Goal: Task Accomplishment & Management: Manage account settings

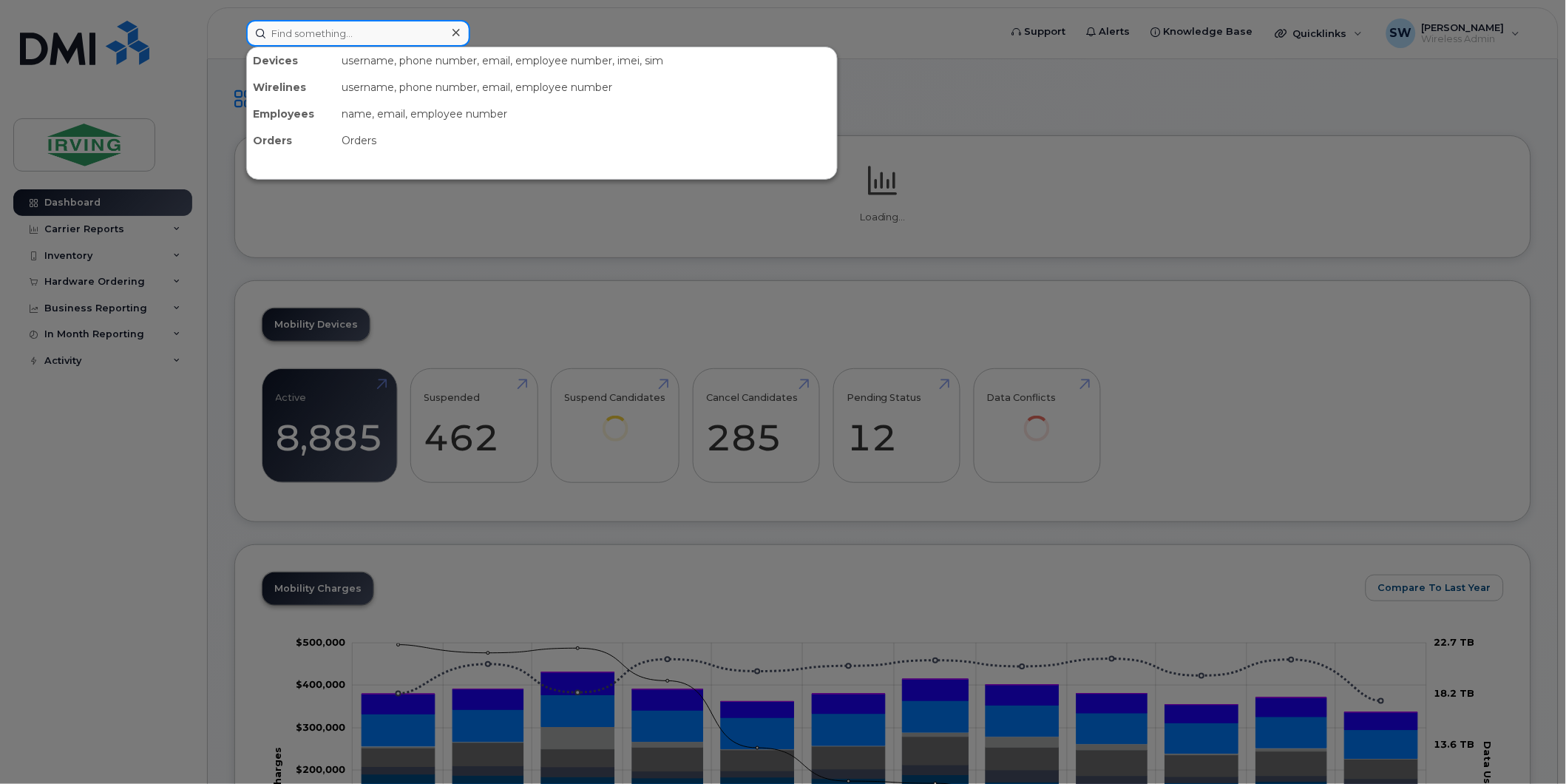
click at [293, 35] on input at bounding box center [358, 33] width 224 height 27
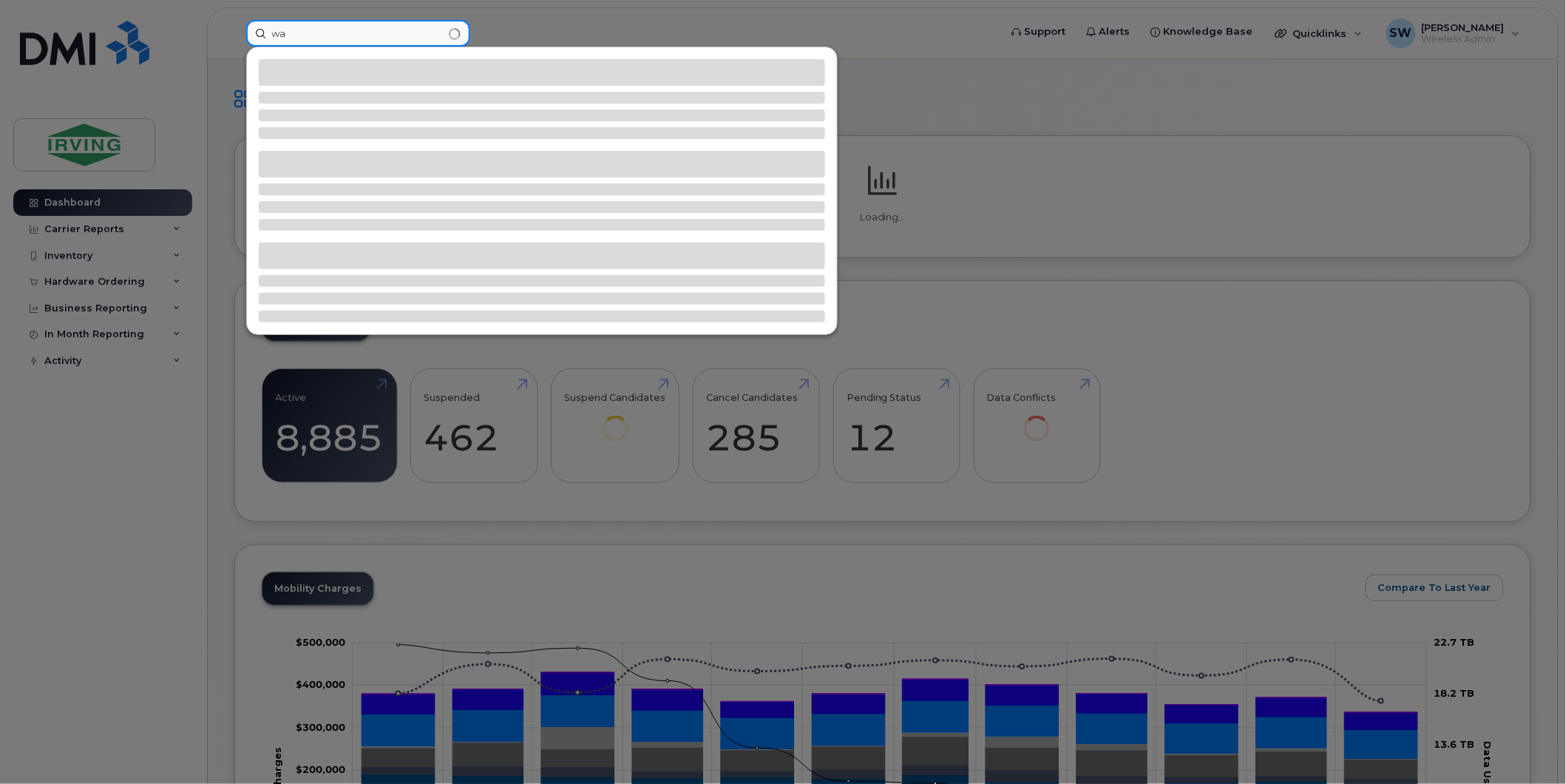
type input "w"
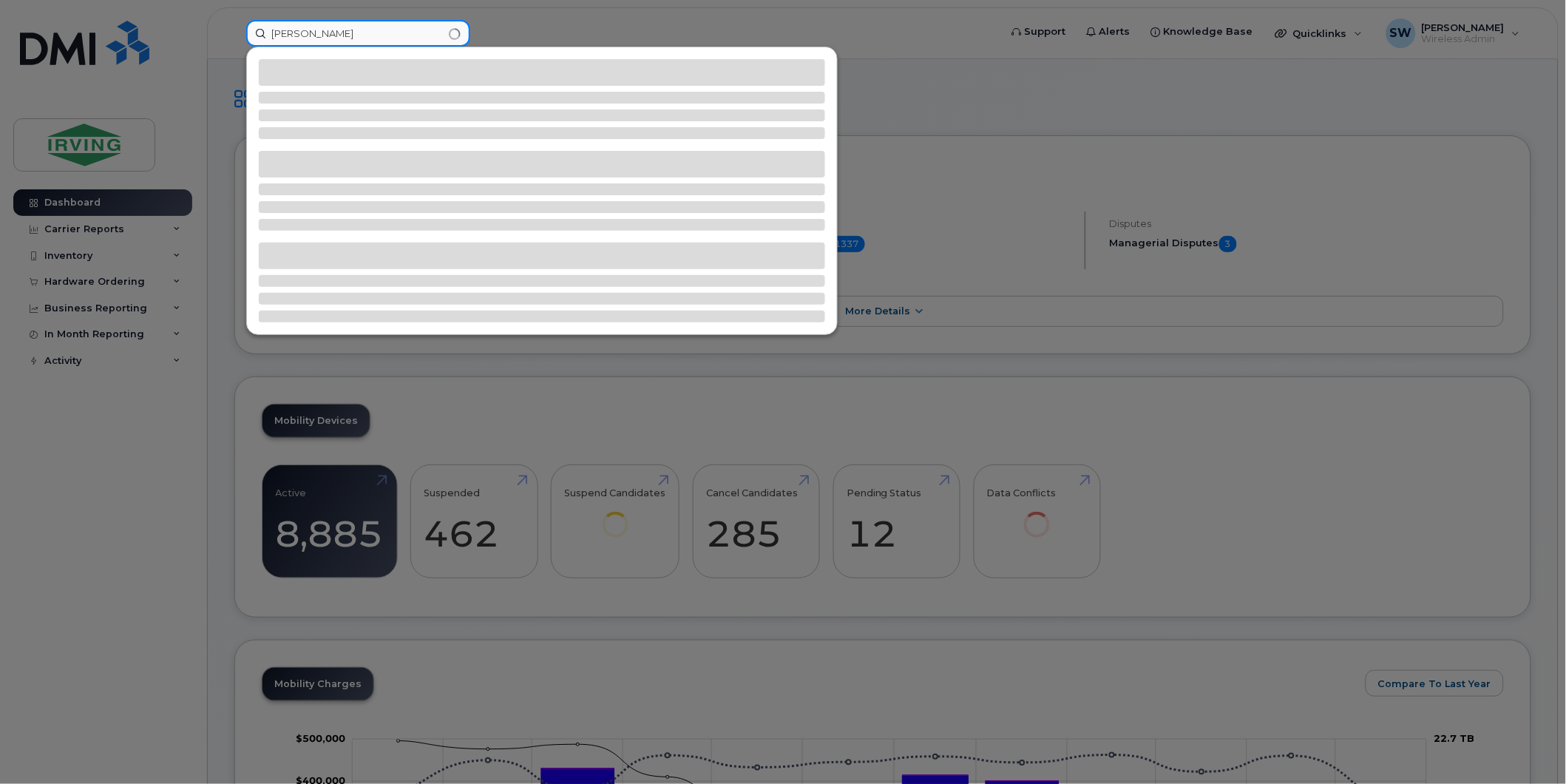
type input "[PERSON_NAME]"
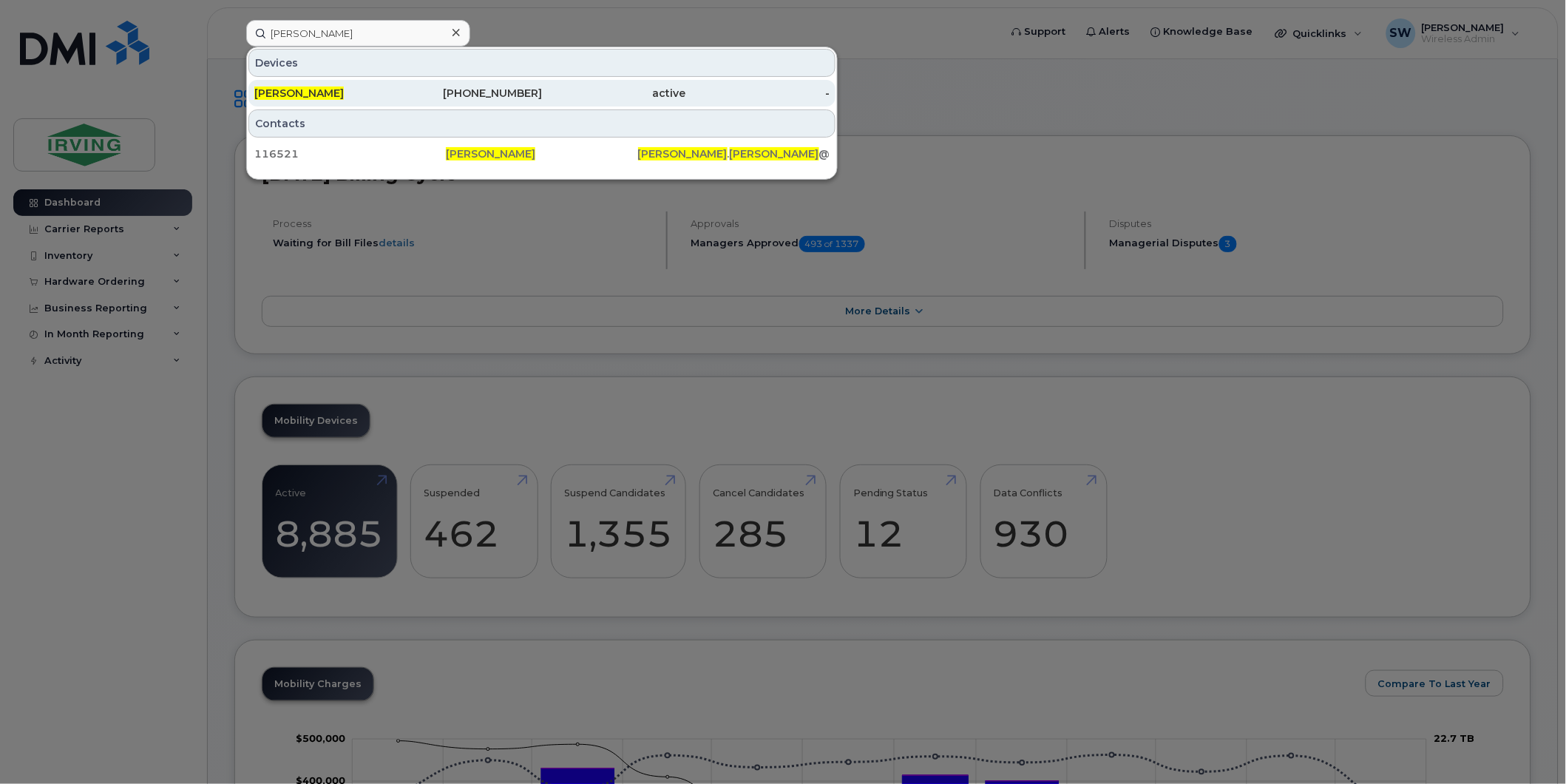
click at [313, 89] on span "[PERSON_NAME]" at bounding box center [299, 93] width 89 height 13
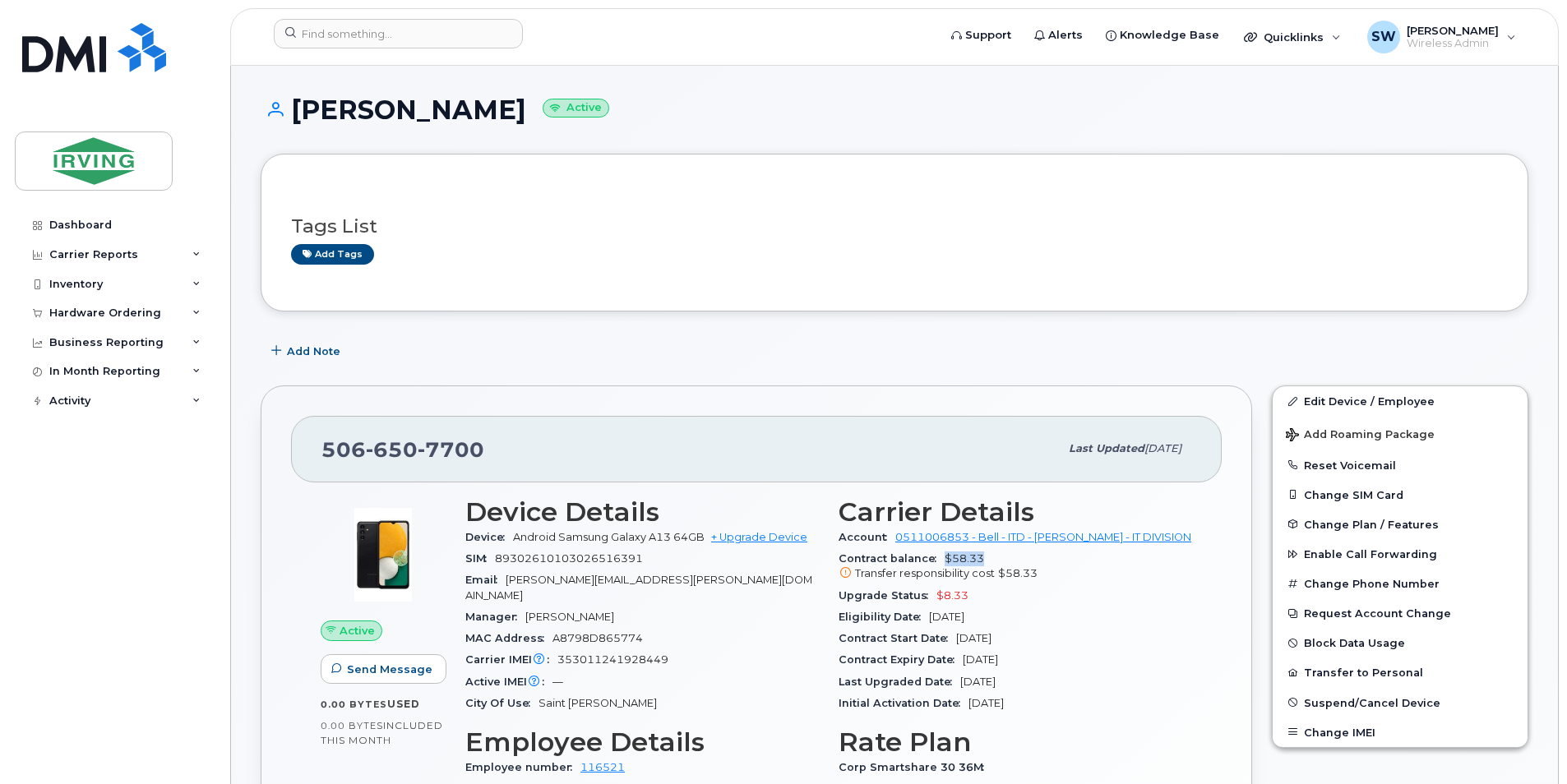
drag, startPoint x: 940, startPoint y: 561, endPoint x: 994, endPoint y: 557, distance: 54.1
click at [994, 557] on div "Contract balance $58.33 Transfer responsibility cost $58.33" at bounding box center [1015, 566] width 353 height 37
click at [1340, 699] on span "Suspend/Cancel Device" at bounding box center [1372, 702] width 136 height 12
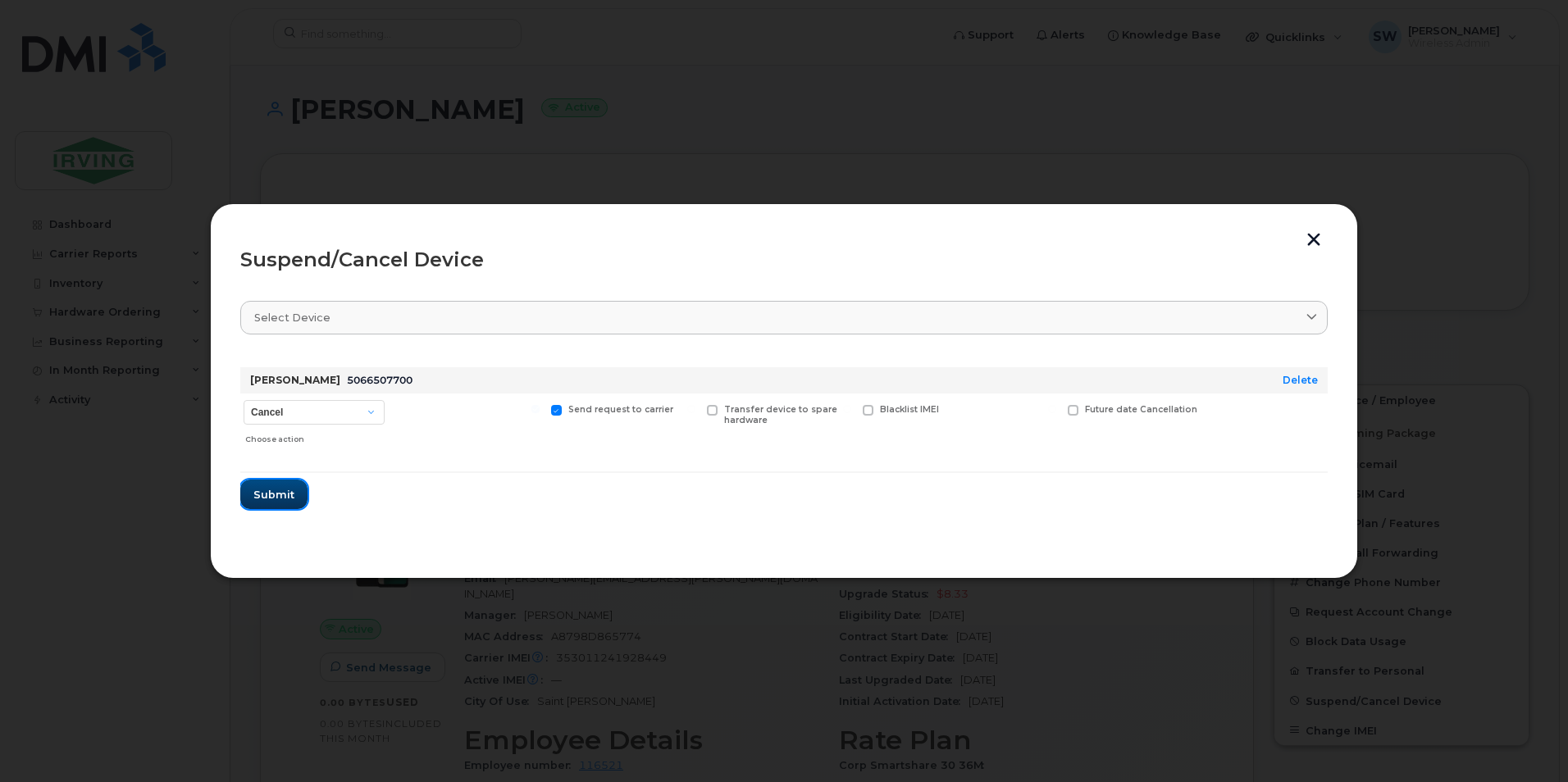
click at [265, 492] on span "Submit" at bounding box center [274, 495] width 41 height 15
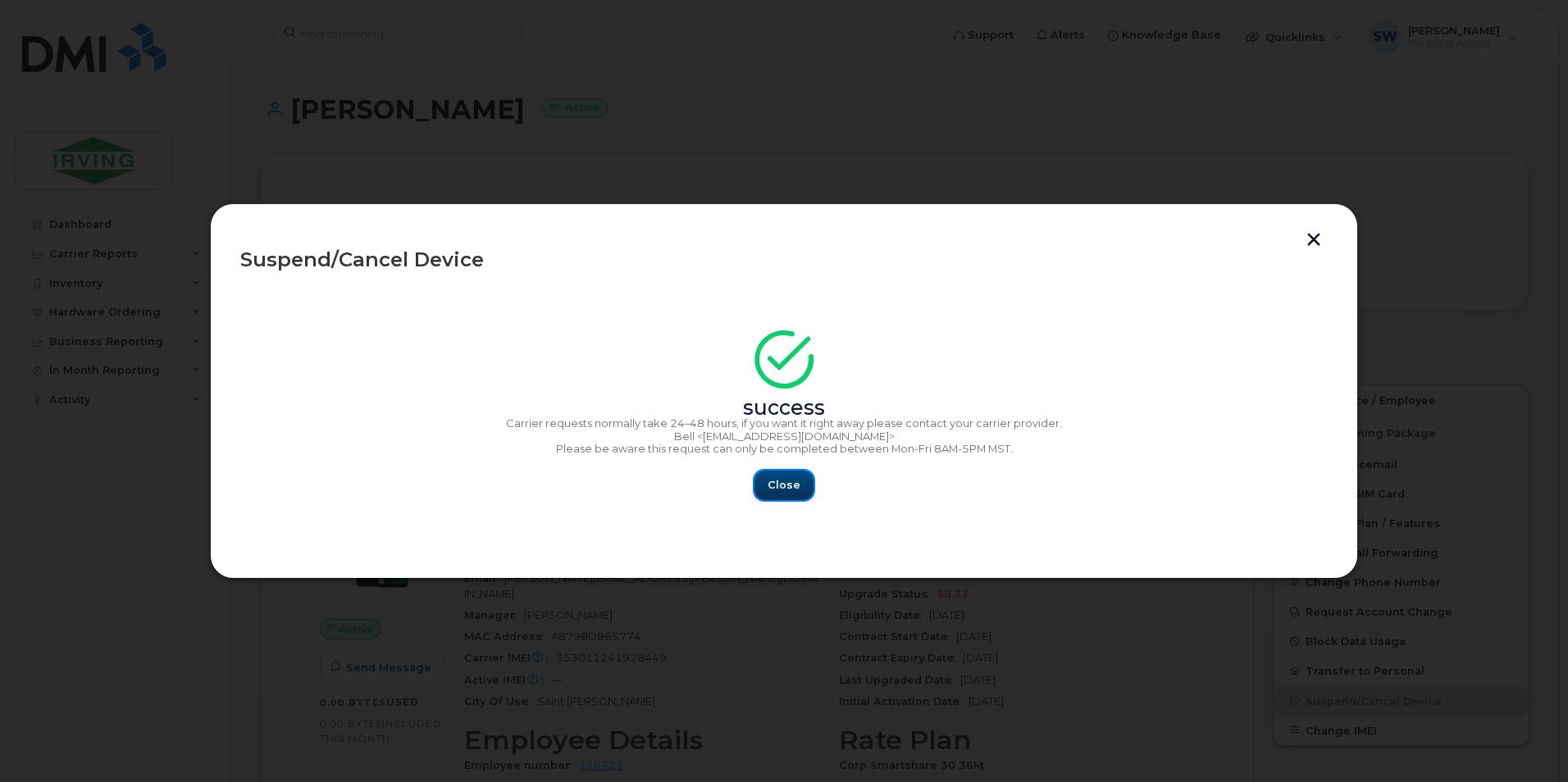
click at [785, 486] on span "Close" at bounding box center [784, 485] width 32 height 15
